Goal: Task Accomplishment & Management: Manage account settings

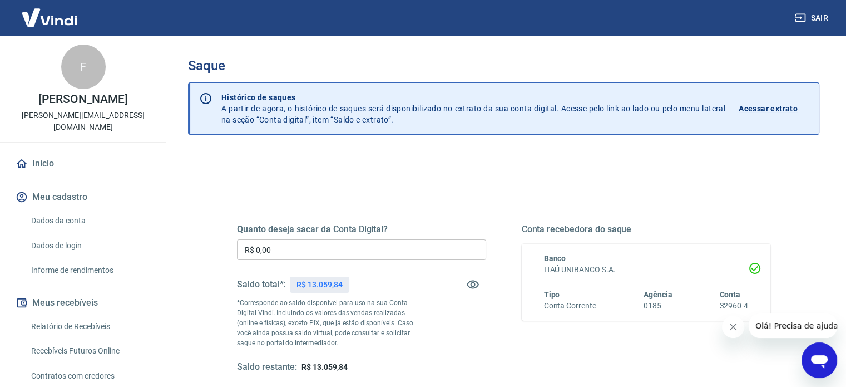
click at [303, 245] on input "R$ 0,00" at bounding box center [361, 249] width 249 height 21
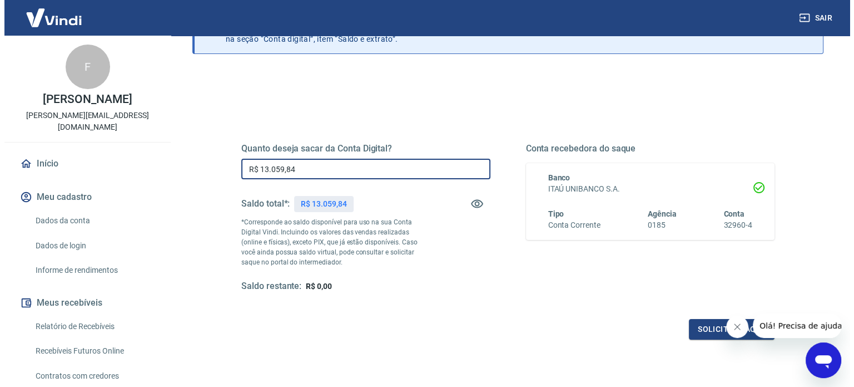
scroll to position [162, 0]
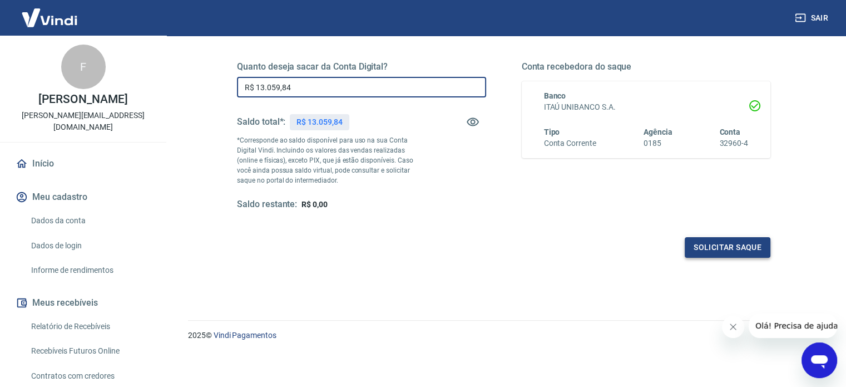
type input "R$ 13.059,84"
click at [734, 244] on button "Solicitar saque" at bounding box center [728, 247] width 86 height 21
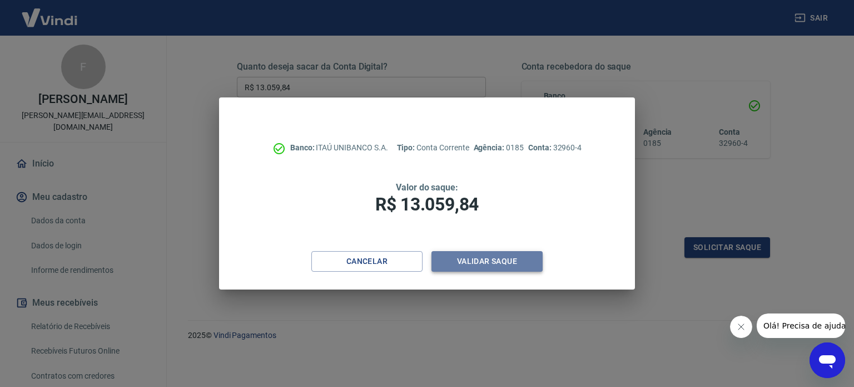
click at [458, 260] on button "Validar saque" at bounding box center [487, 261] width 111 height 21
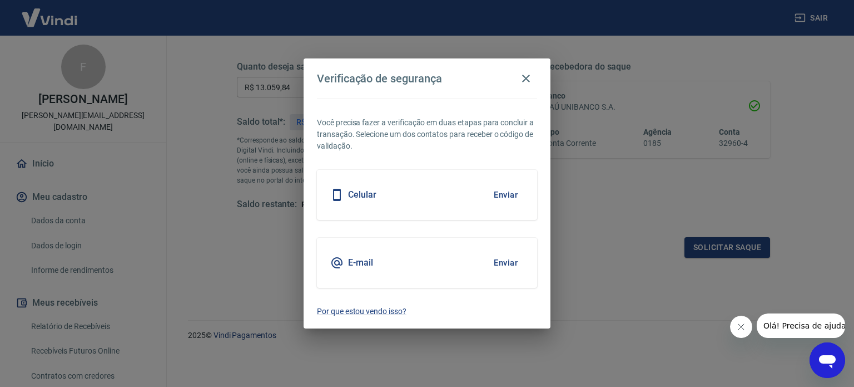
click at [507, 195] on button "Enviar" at bounding box center [506, 194] width 36 height 23
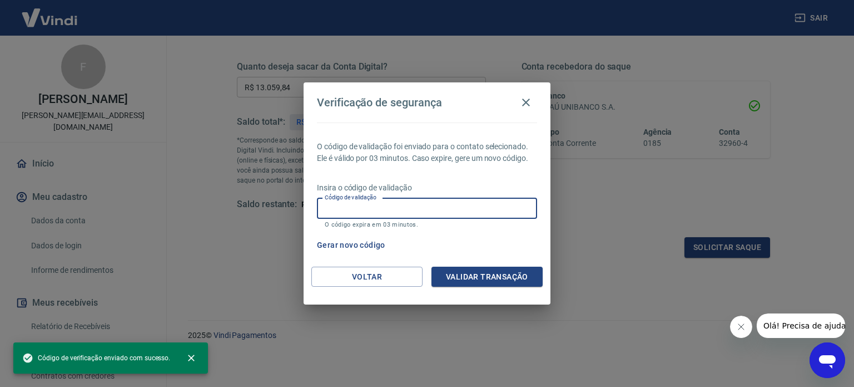
click at [525, 207] on input "Código de validação" at bounding box center [427, 208] width 220 height 21
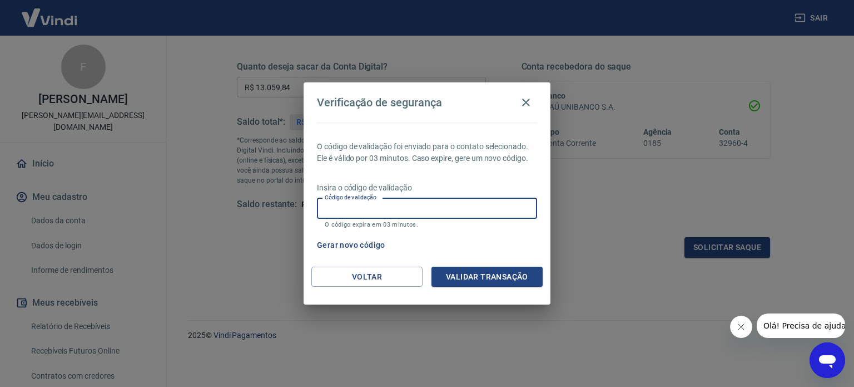
paste input "479893"
type input "479893"
click at [481, 276] on button "Validar transação" at bounding box center [487, 276] width 111 height 21
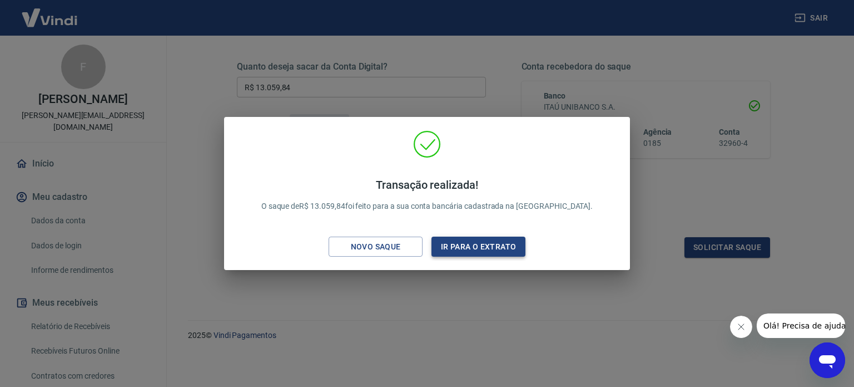
click at [498, 248] on button "Ir para o extrato" at bounding box center [479, 246] width 94 height 21
